Goal: Task Accomplishment & Management: Complete application form

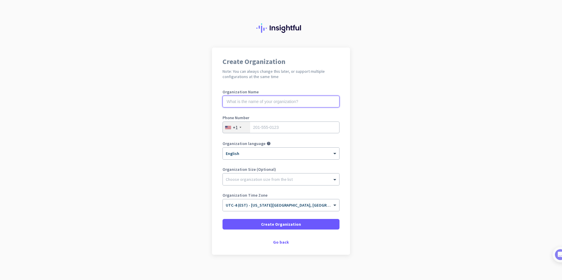
click at [243, 104] on input "text" at bounding box center [280, 102] width 117 height 12
click at [193, 75] on app-onboarding-organization "Create Organization Note: You can always change this later, or support multiple…" at bounding box center [281, 166] width 562 height 237
click at [258, 105] on input "text" at bounding box center [280, 102] width 117 height 12
type input "Multigmango"
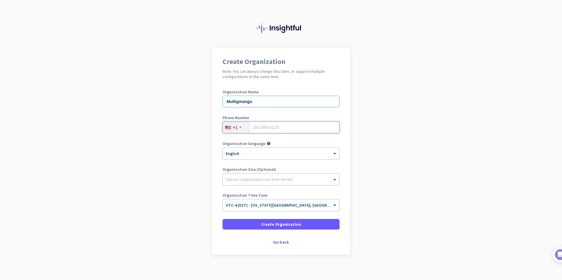
click at [267, 126] on input "tel" at bounding box center [280, 128] width 117 height 12
type input "2036024635"
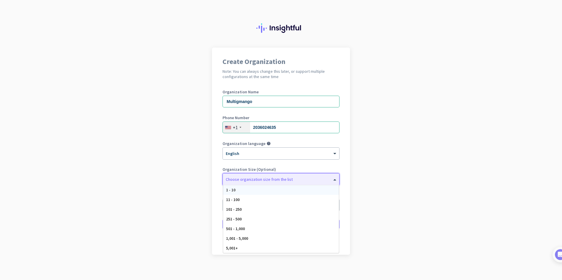
click at [251, 178] on div at bounding box center [281, 178] width 116 height 6
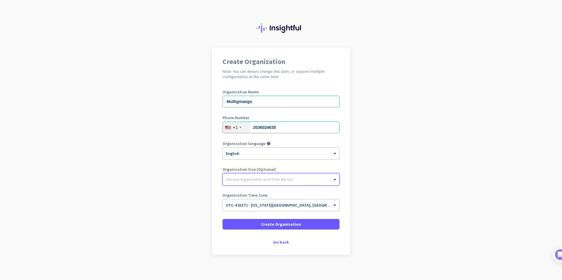
click at [249, 180] on div at bounding box center [281, 178] width 116 height 6
click at [275, 238] on div "Create Organization Note: You can always change this later, or support multiple…" at bounding box center [281, 151] width 138 height 207
click at [279, 242] on div "Go back" at bounding box center [280, 242] width 117 height 4
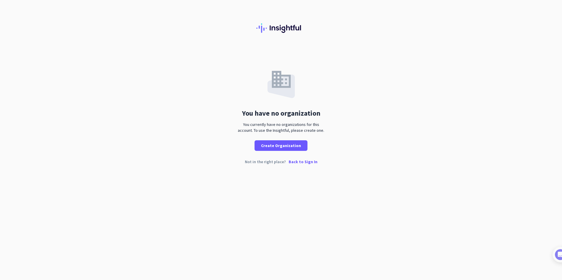
drag, startPoint x: 279, startPoint y: 242, endPoint x: 262, endPoint y: 194, distance: 50.5
click at [261, 198] on div "You have no organization You currently have no organizations for this account. …" at bounding box center [281, 140] width 562 height 280
click at [305, 163] on p "Back to Sign In" at bounding box center [302, 162] width 29 height 4
